Goal: Task Accomplishment & Management: Use online tool/utility

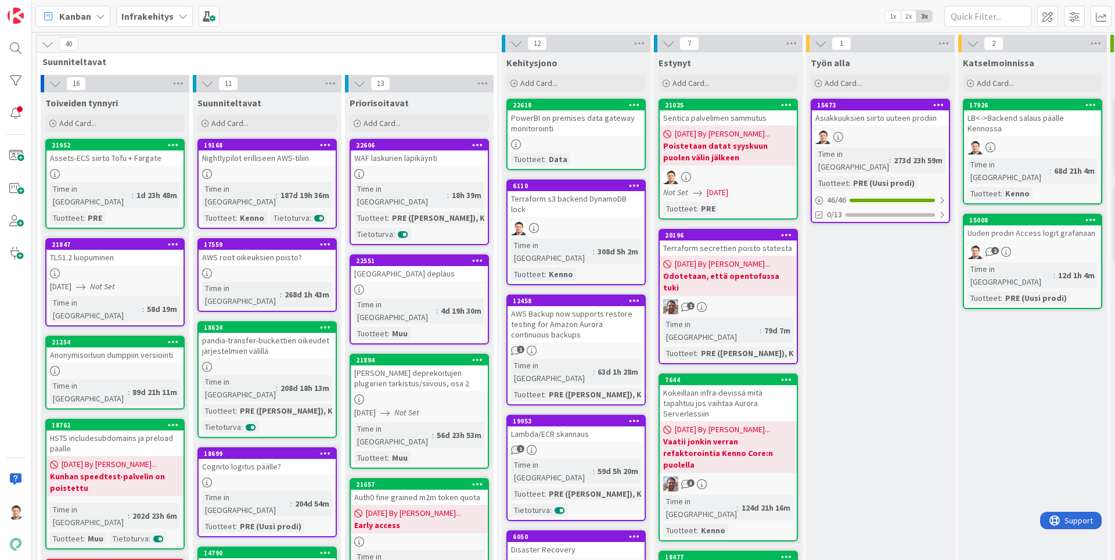
scroll to position [0, 298]
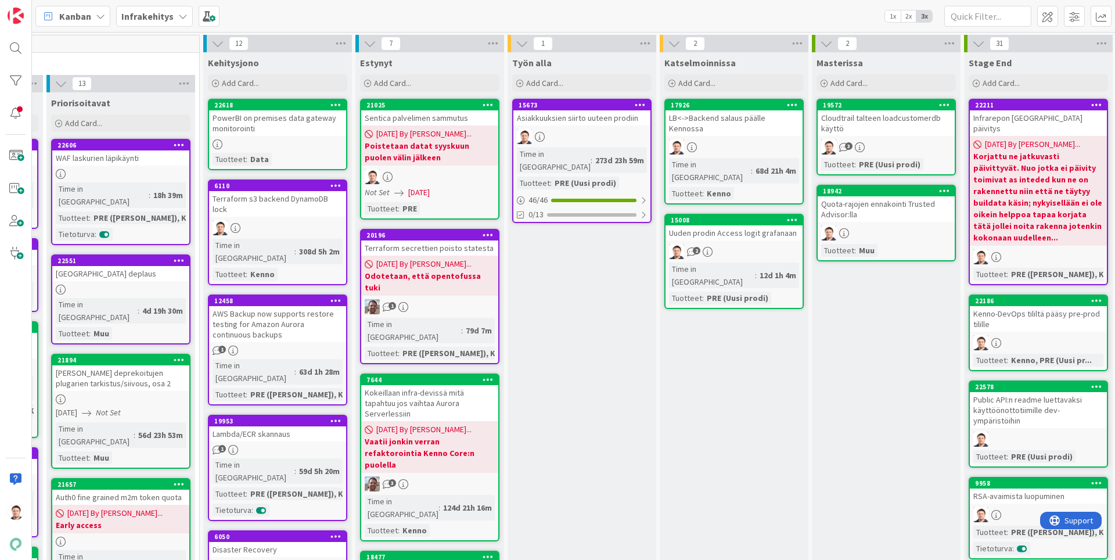
click at [734, 128] on link "17926 LB<->Backend salaus päälle Kennossa Time in Column : 68d 21h 4m Tuotteet …" at bounding box center [733, 152] width 139 height 106
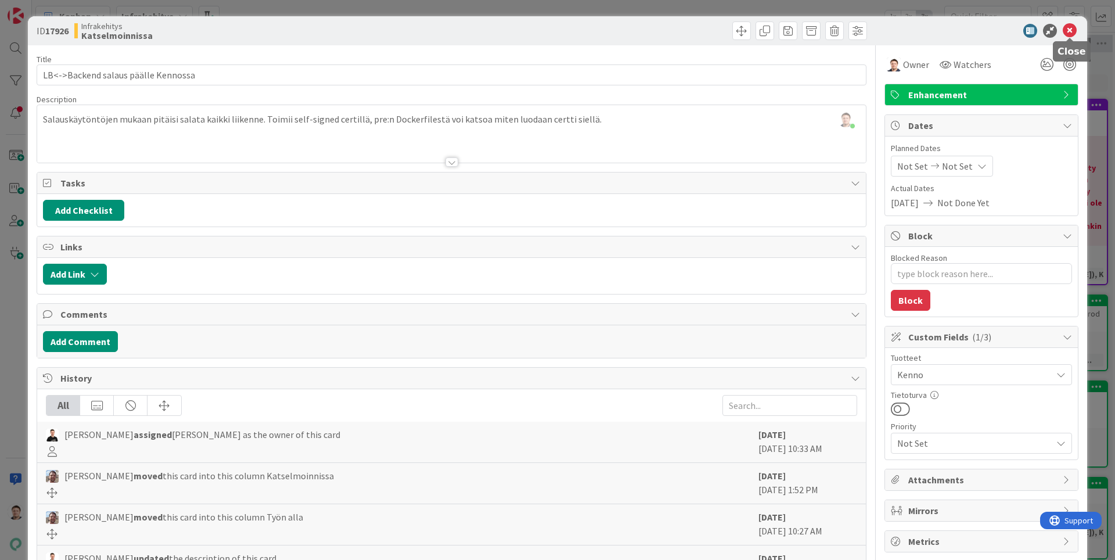
click at [1073, 30] on icon at bounding box center [1069, 31] width 14 height 14
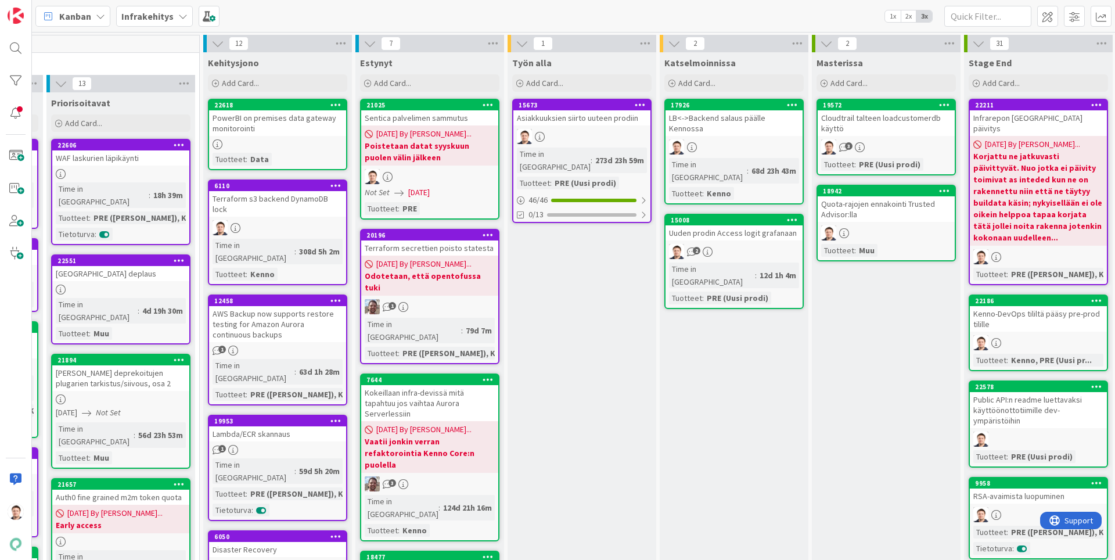
click at [754, 139] on div at bounding box center [733, 146] width 137 height 15
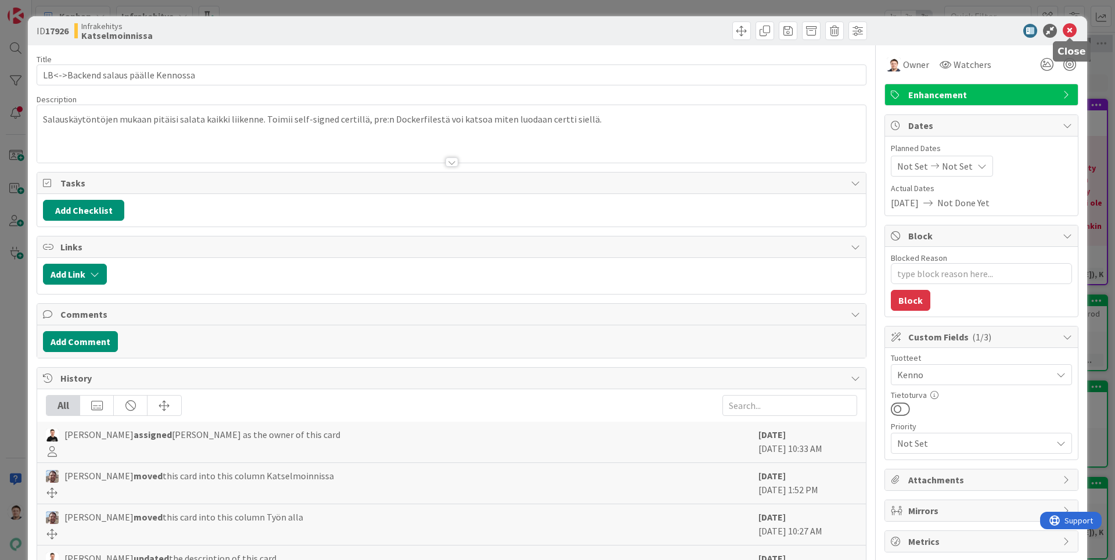
click at [1074, 24] on icon at bounding box center [1069, 31] width 14 height 14
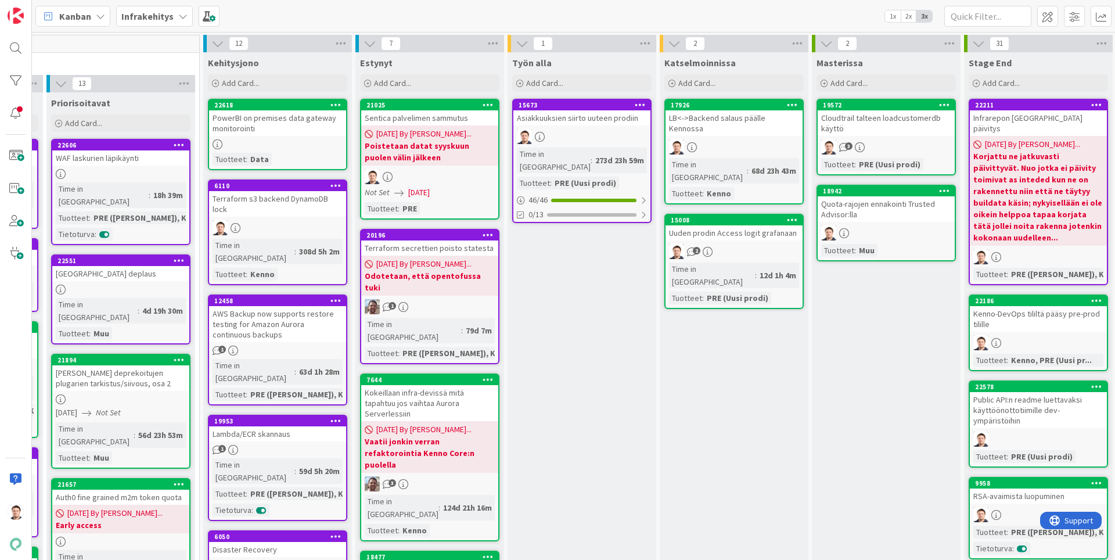
click at [722, 139] on div at bounding box center [733, 146] width 137 height 15
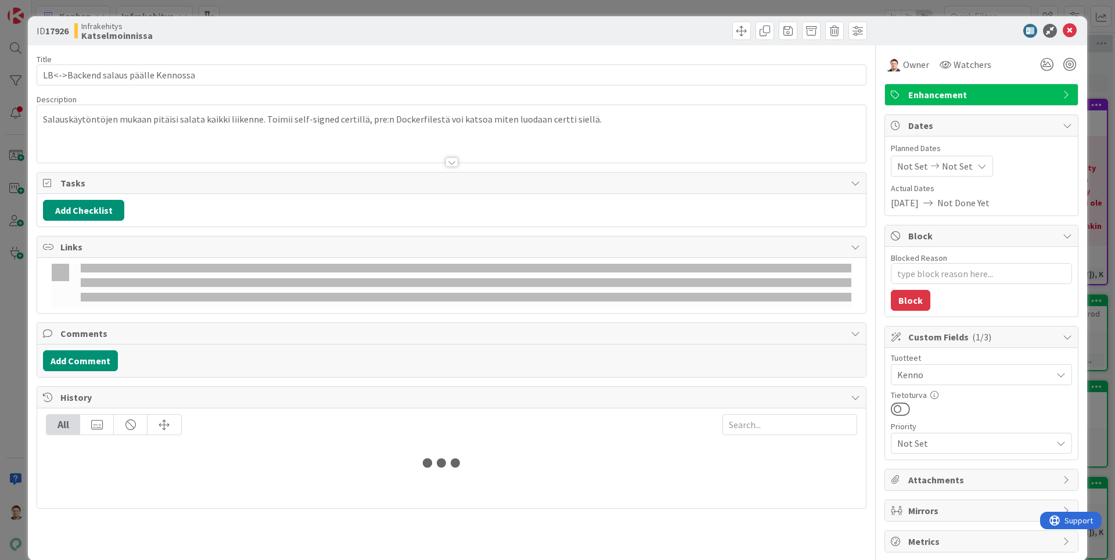
type textarea "x"
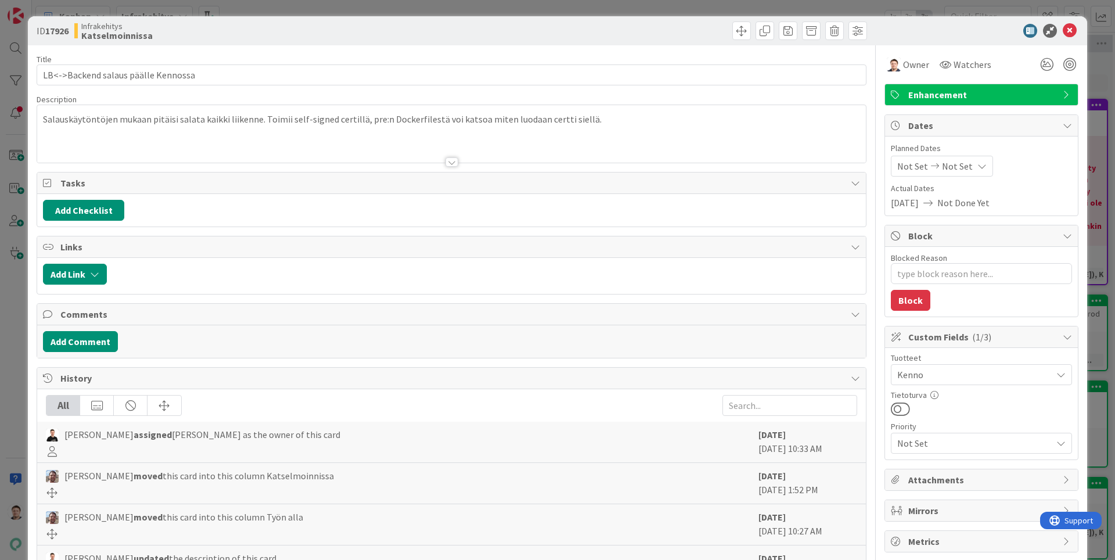
click at [450, 164] on div at bounding box center [451, 161] width 13 height 9
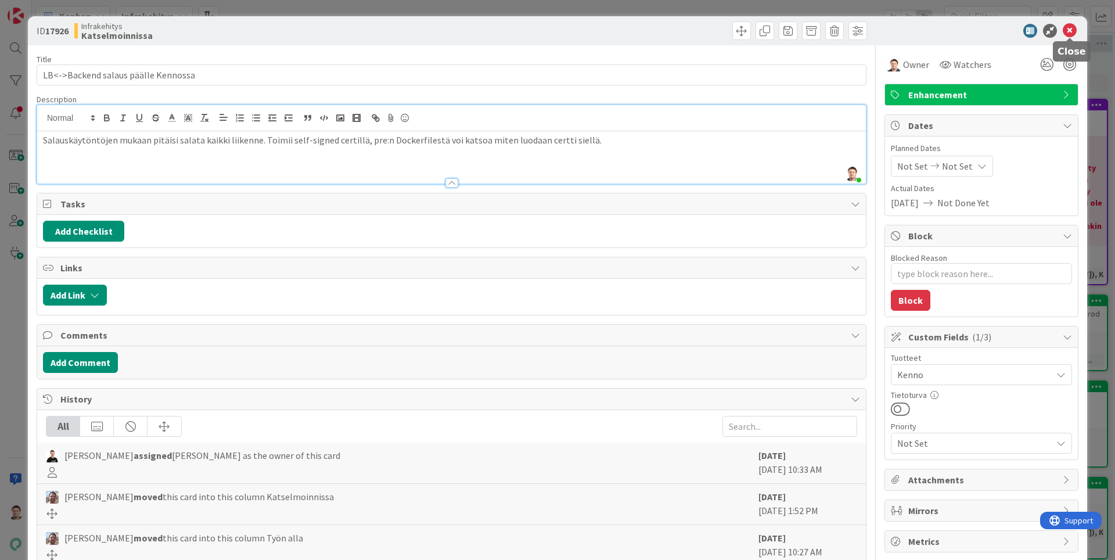
click at [1072, 31] on icon at bounding box center [1069, 31] width 14 height 14
